Goal: Task Accomplishment & Management: Manage account settings

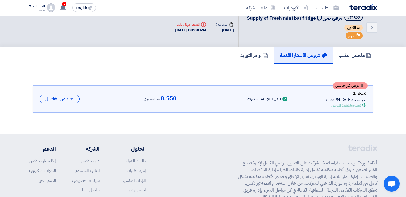
scroll to position [7, 0]
click at [66, 97] on button "عرض التفاصيل" at bounding box center [59, 99] width 40 height 9
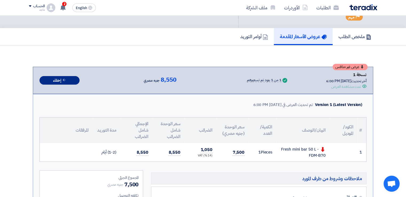
scroll to position [0, 0]
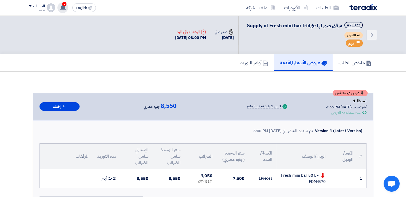
click at [66, 6] on div "2 تم مشاهدة العرض المقدم للطلب "توريد ورق حراري" من قبل العميل تم نشر طلب عروض …" at bounding box center [62, 7] width 11 height 11
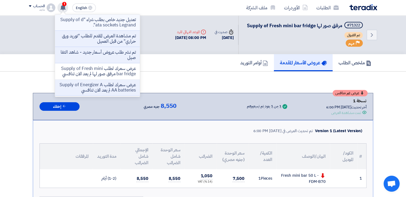
click at [83, 20] on p "تعديل جديد خاص بطلب شراء "Supply of data sockets Legrand"." at bounding box center [97, 22] width 76 height 11
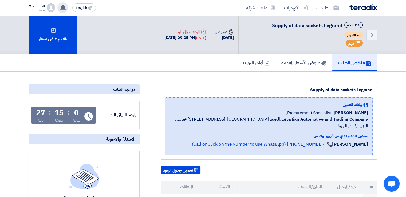
click at [61, 5] on icon at bounding box center [63, 8] width 6 height 6
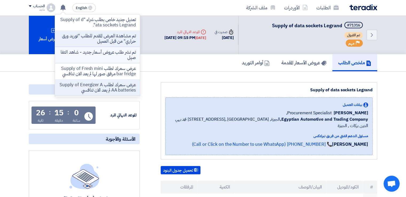
click at [100, 50] on p "تم نشر طلب عروض أسعار جديد - شاهد التفاصيل" at bounding box center [97, 55] width 76 height 11
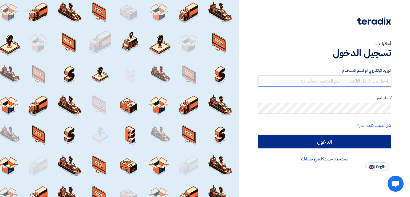
type input "[EMAIL_ADDRESS][DOMAIN_NAME]"
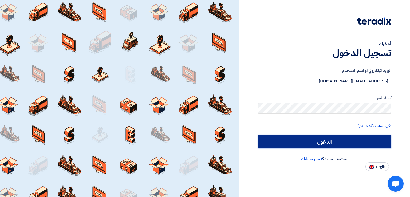
click at [300, 138] on input "الدخول" at bounding box center [324, 141] width 133 height 13
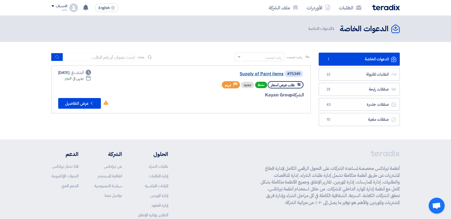
click at [269, 71] on link "Supply of Paint items" at bounding box center [230, 73] width 107 height 5
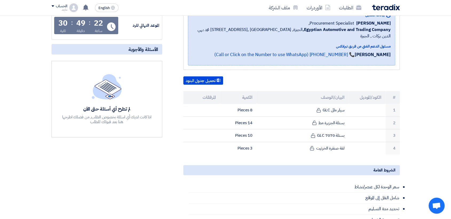
scroll to position [95, 0]
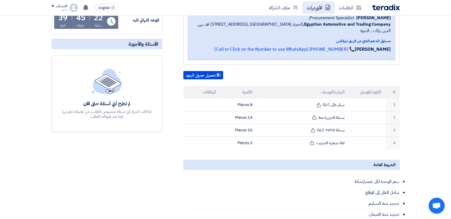
click at [310, 7] on link "الأوردرات" at bounding box center [318, 7] width 32 height 13
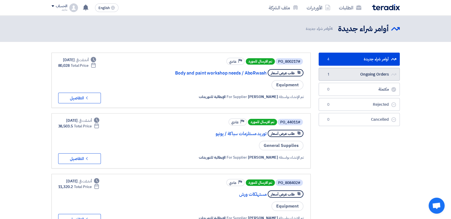
click at [351, 77] on link "Ongoing Orders Ongoing Orders 1" at bounding box center [359, 74] width 81 height 13
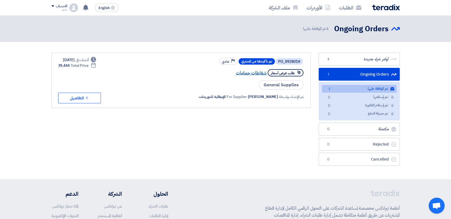
click at [252, 72] on link "شفاطات حمامات" at bounding box center [213, 73] width 107 height 5
click at [255, 73] on link "شفاطات حمامات" at bounding box center [213, 73] width 107 height 5
click at [88, 97] on icon "Check details" at bounding box center [86, 97] width 5 height 5
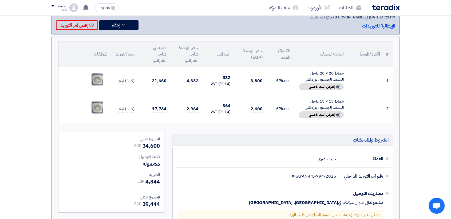
scroll to position [75, 0]
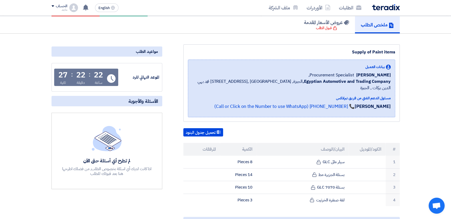
scroll to position [33, 0]
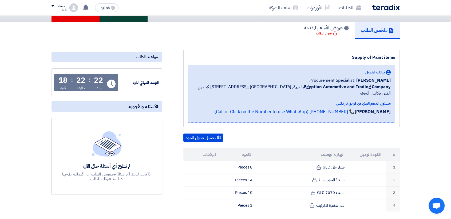
click at [135, 19] on div "قبول الدعوه" at bounding box center [124, 2] width 48 height 39
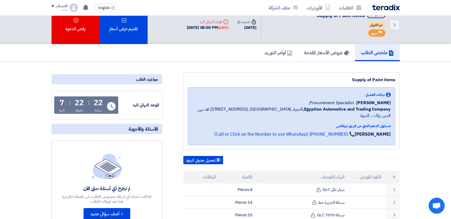
scroll to position [0, 0]
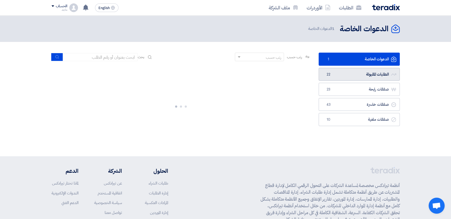
click at [347, 77] on link "الطلبات المقبولة الطلبات المقبولة 22" at bounding box center [359, 74] width 81 height 13
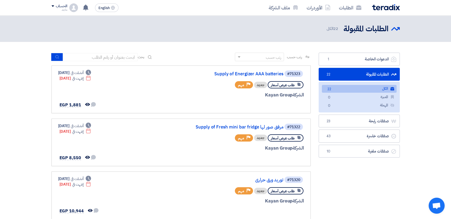
click at [376, 87] on link "الكل الكل 22" at bounding box center [359, 89] width 75 height 8
click at [380, 85] on link "الكل الكل 22" at bounding box center [359, 89] width 75 height 8
click at [358, 71] on link "الطلبات المقبولة الطلبات المقبولة 22" at bounding box center [359, 74] width 81 height 13
click at [360, 58] on link "الدعوات الخاصة الدعوات الخاصة 1" at bounding box center [359, 59] width 81 height 13
